Goal: Find contact information: Find contact information

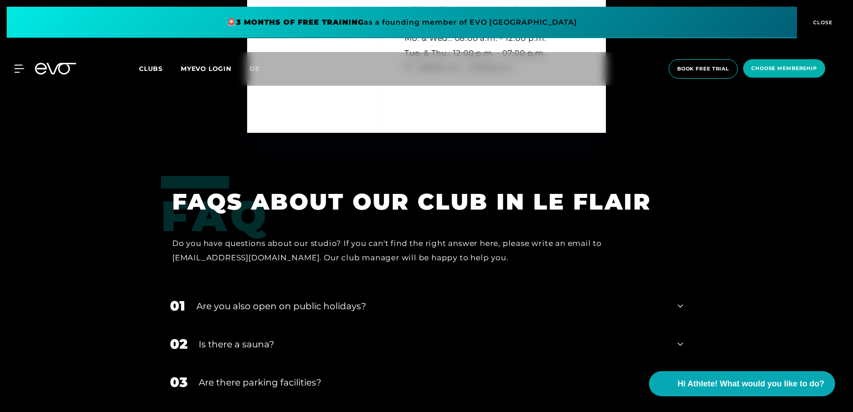
scroll to position [2756, 0]
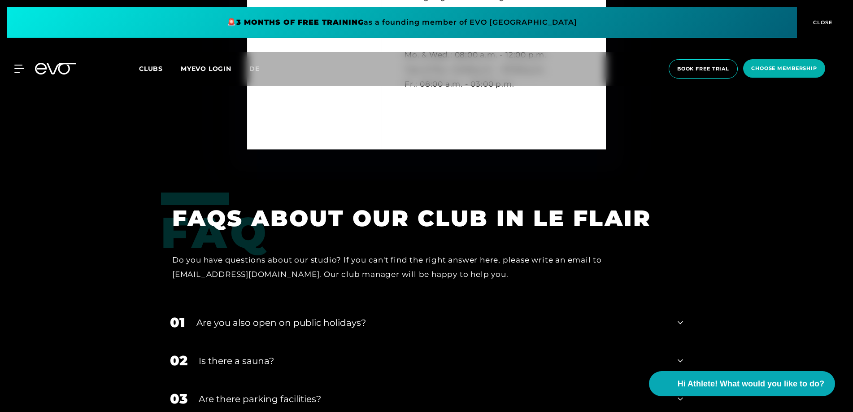
click at [180, 274] on div "Do you have questions about our studio? If you can't find the right answer here…" at bounding box center [420, 266] width 497 height 29
click at [181, 274] on div "Do you have questions about our studio? If you can't find the right answer here…" at bounding box center [420, 266] width 497 height 29
click at [250, 277] on div "Do you have questions about our studio? If you can't find the right answer here…" at bounding box center [420, 266] width 497 height 29
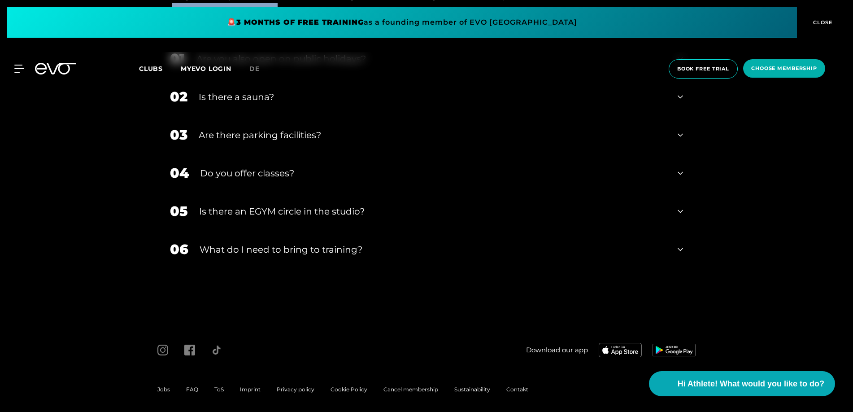
scroll to position [3025, 0]
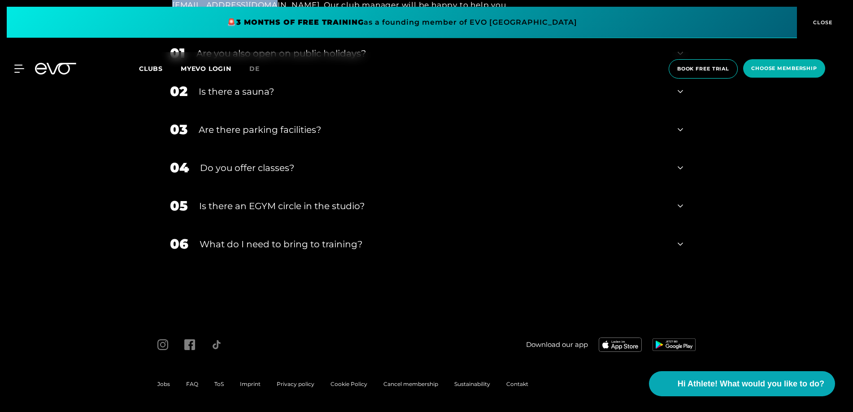
click at [518, 382] on span "Contakt" at bounding box center [517, 383] width 22 height 7
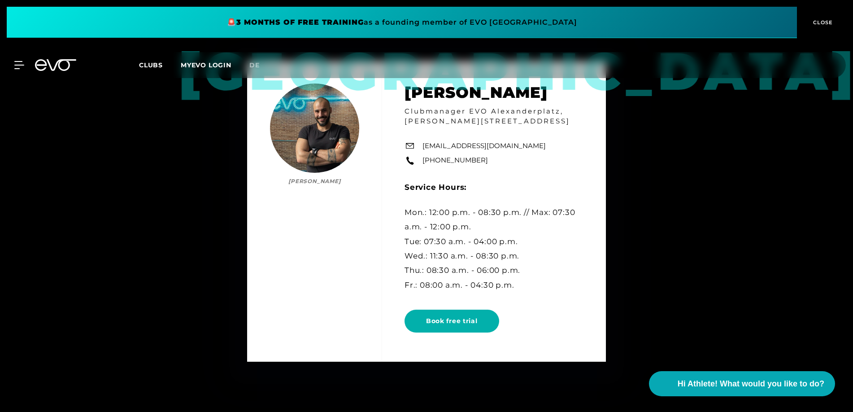
scroll to position [2376, 0]
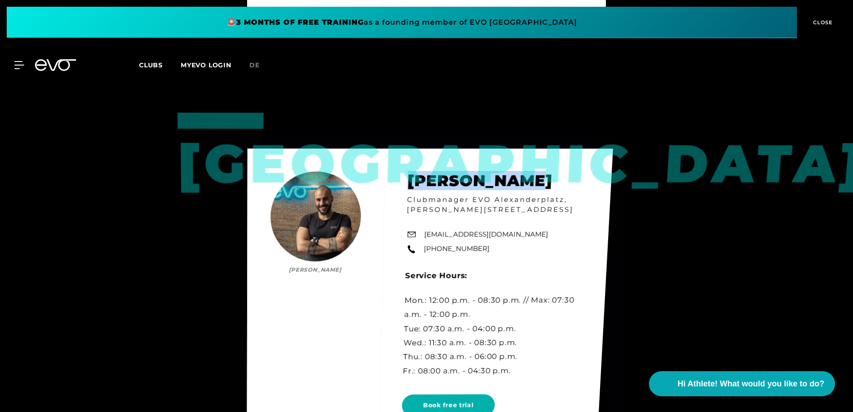
drag, startPoint x: 557, startPoint y: 178, endPoint x: 412, endPoint y: 182, distance: 144.4
click at [412, 182] on div "Berlin Mo [PERSON_NAME] Clubmanager EVO [GEOGRAPHIC_DATA], Rosa-[STREET_ADDRESS…" at bounding box center [430, 295] width 366 height 295
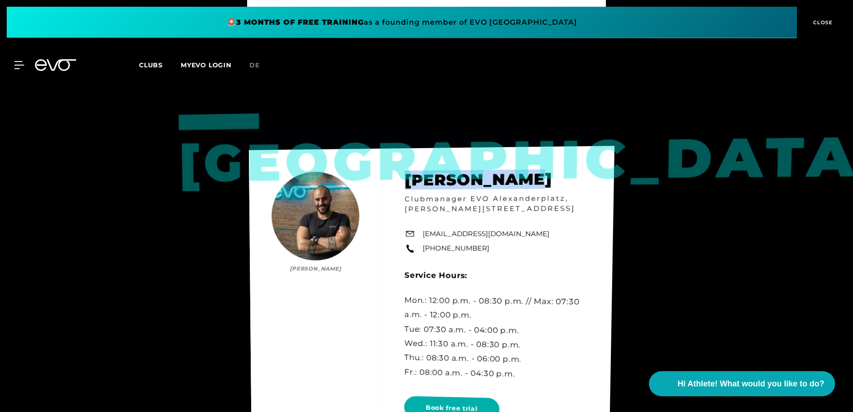
copy h2 "[PERSON_NAME]"
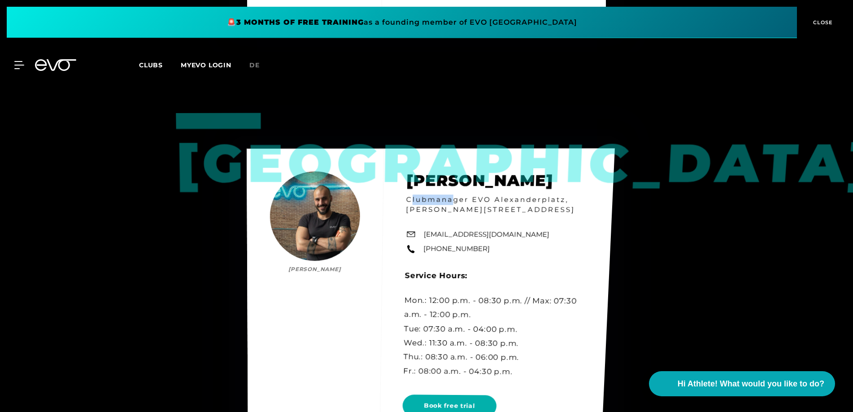
drag, startPoint x: 413, startPoint y: 200, endPoint x: 455, endPoint y: 200, distance: 41.7
click at [455, 200] on div "Berlin Mo [PERSON_NAME] Clubmanager EVO [GEOGRAPHIC_DATA], Rosa-[STREET_ADDRESS…" at bounding box center [431, 296] width 368 height 297
drag, startPoint x: 405, startPoint y: 199, endPoint x: 468, endPoint y: 199, distance: 62.3
click at [468, 199] on div "Berlin Mo [PERSON_NAME] Clubmanager EVO [GEOGRAPHIC_DATA], Rosa-[STREET_ADDRESS…" at bounding box center [431, 297] width 368 height 299
copy h4 "Clubmanager"
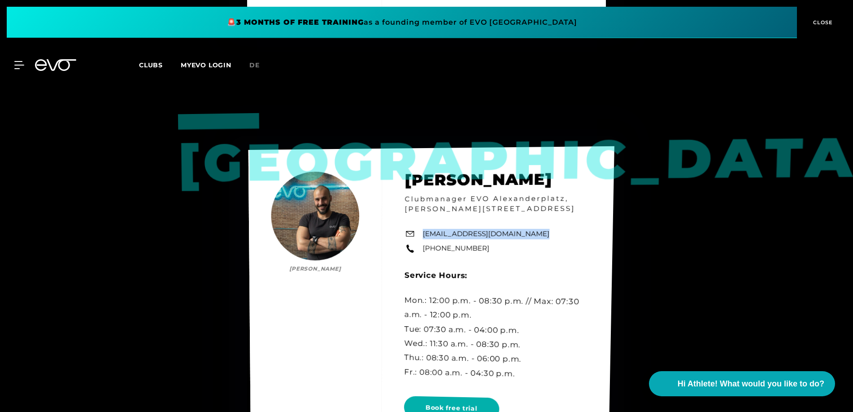
drag, startPoint x: 425, startPoint y: 237, endPoint x: 528, endPoint y: 238, distance: 103.6
click at [528, 238] on div "Berlin Mo [PERSON_NAME] Clubmanager EVO [GEOGRAPHIC_DATA], Rosa-[STREET_ADDRESS…" at bounding box center [431, 298] width 366 height 305
copy link "[EMAIL_ADDRESS][DOMAIN_NAME]"
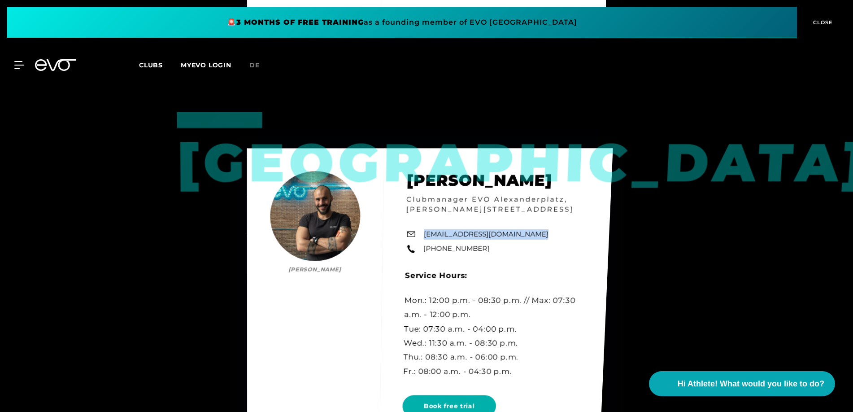
drag, startPoint x: 484, startPoint y: 250, endPoint x: 429, endPoint y: 248, distance: 55.2
click at [429, 248] on div "Berlin Mo [PERSON_NAME] Clubmanager EVO [GEOGRAPHIC_DATA], Rosa-[STREET_ADDRESS…" at bounding box center [430, 296] width 366 height 297
copy link "49 1525 6868905"
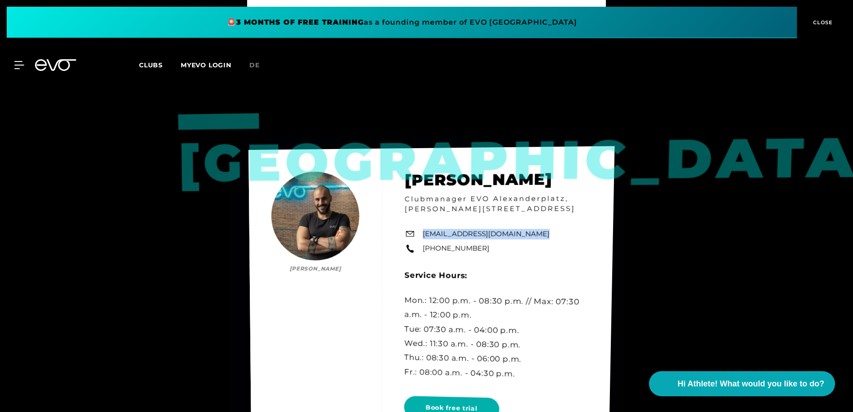
drag, startPoint x: 494, startPoint y: 199, endPoint x: 572, endPoint y: 210, distance: 78.3
click at [576, 210] on div "Berlin Mo [PERSON_NAME] Clubmanager EVO [GEOGRAPHIC_DATA], Rosa-[STREET_ADDRESS…" at bounding box center [431, 299] width 366 height 306
copy h4 "Alexanderplatz, [PERSON_NAME][STREET_ADDRESS]"
